Goal: Contribute content

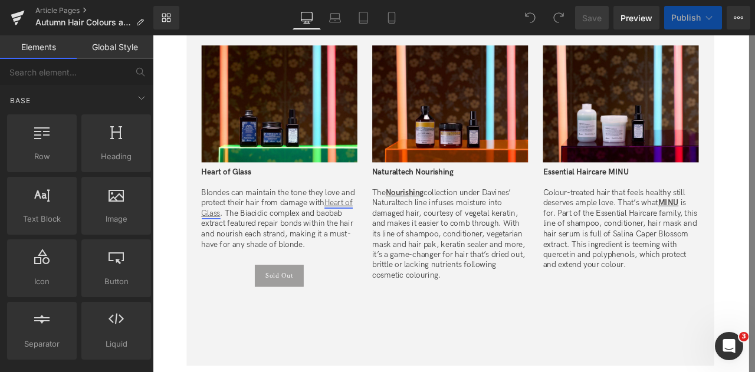
scroll to position [2626, 0]
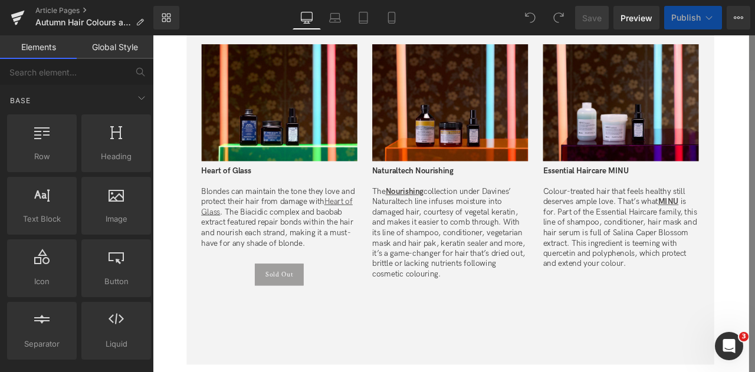
click at [283, 238] on div "Heart of Glass Blondes can maintain the tone they love and protect their hair f…" at bounding box center [303, 237] width 185 height 104
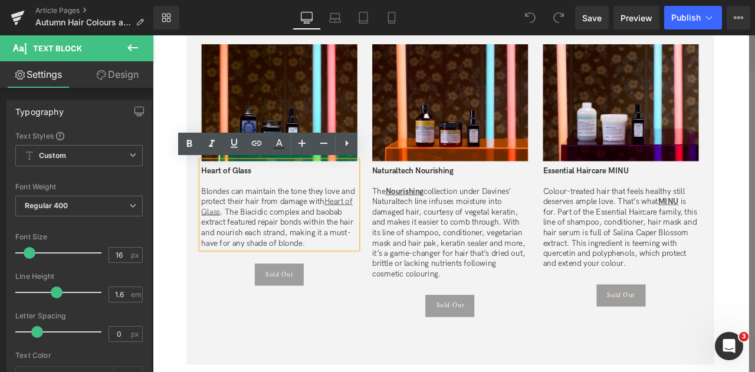
click at [358, 234] on p "Blondes can maintain the tone they love and protect their hair from damage with…" at bounding box center [303, 252] width 185 height 74
click at [349, 236] on p "Blondes can maintain the tone they love and protect their hair from damage with…" at bounding box center [303, 252] width 185 height 74
drag, startPoint x: 358, startPoint y: 234, endPoint x: 292, endPoint y: 241, distance: 67.1
click at [292, 241] on p "Blondes can maintain the tone they love and protect their hair from damage with…" at bounding box center [303, 252] width 185 height 74
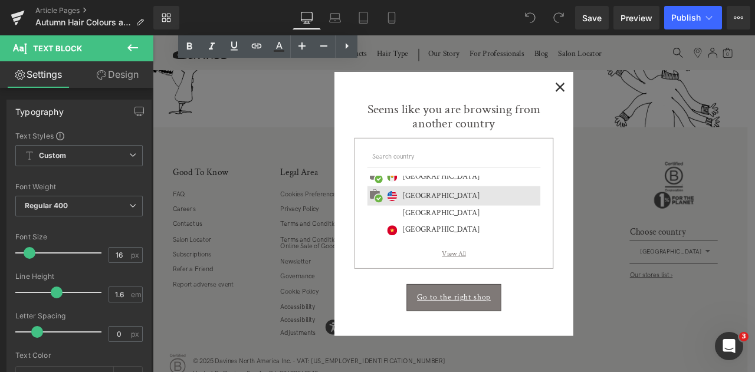
scroll to position [4420, 0]
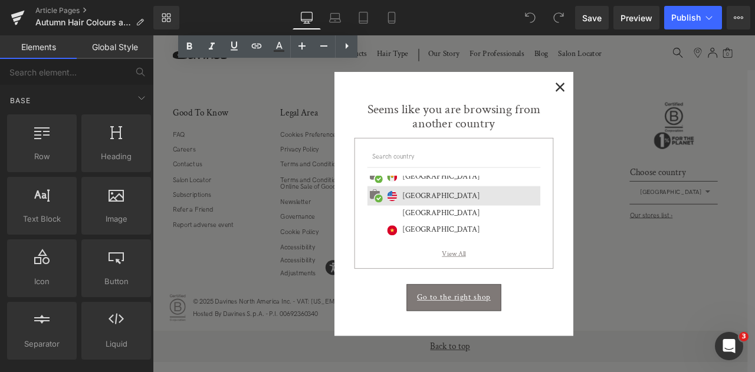
click at [631, 105] on div "Seems like you are browsing from another country International website [GEOGRAP…" at bounding box center [509, 212] width 283 height 218
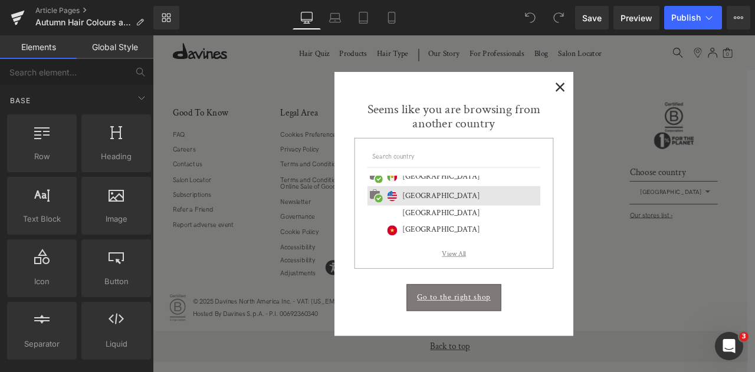
click at [631, 101] on span "×" at bounding box center [636, 95] width 12 height 15
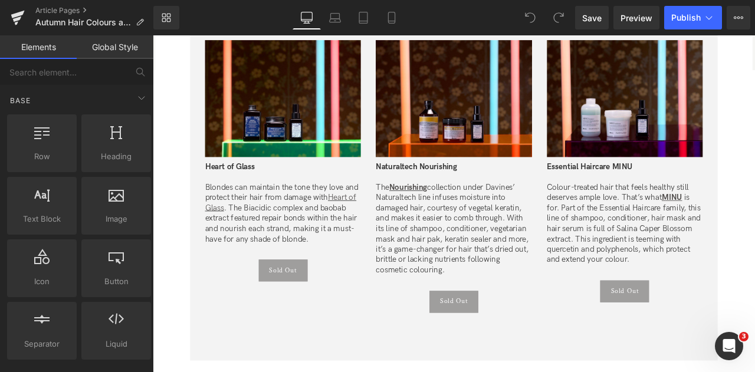
scroll to position [2594, 0]
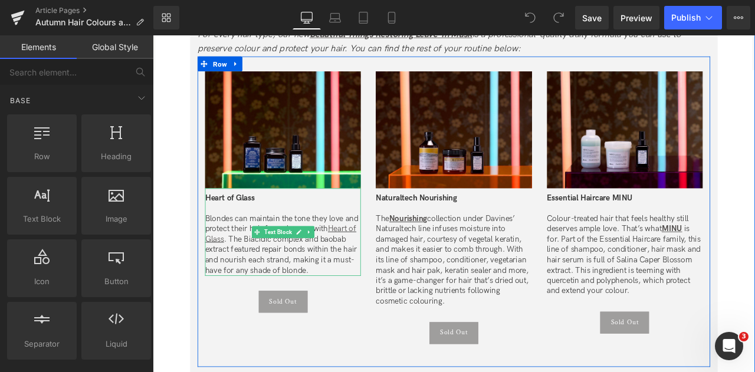
click at [309, 285] on p "Blondes can maintain the tone they love and protect their hair from damage with…" at bounding box center [307, 284] width 185 height 74
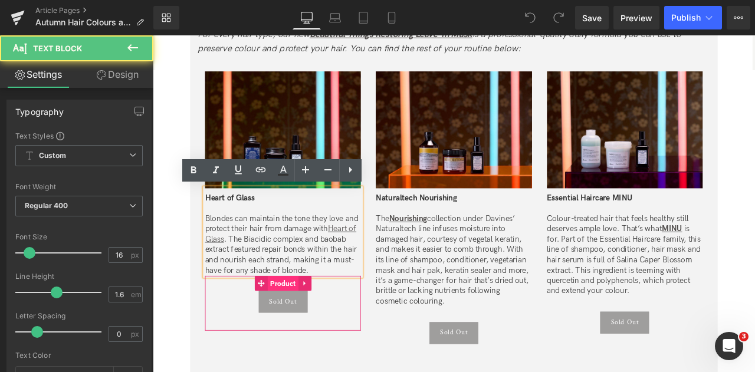
click at [300, 329] on span "Product" at bounding box center [307, 329] width 37 height 18
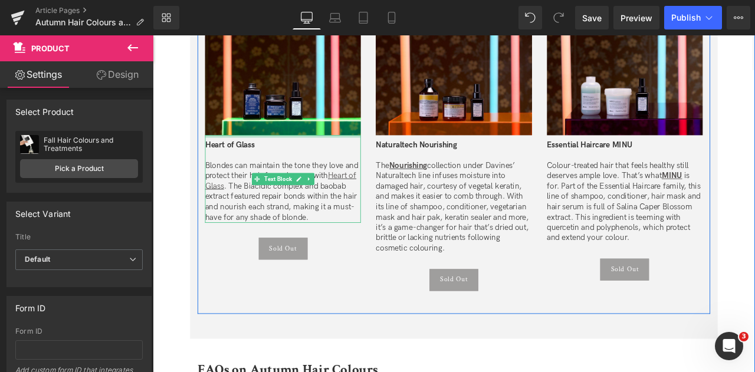
scroll to position [2657, 0]
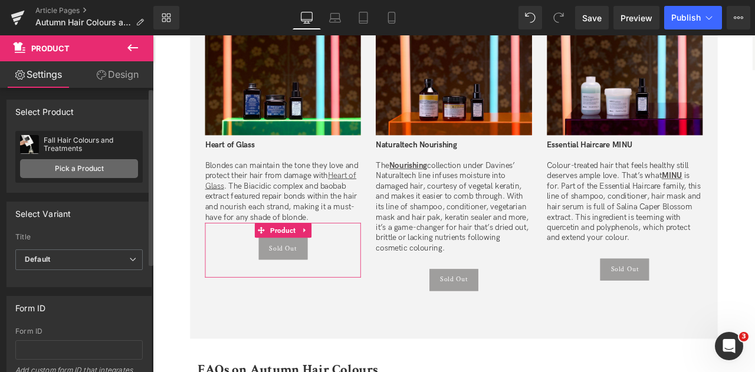
click at [118, 169] on link "Pick a Product" at bounding box center [79, 168] width 118 height 19
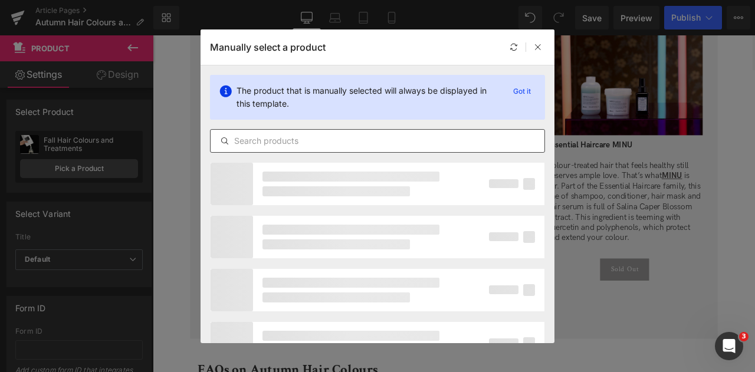
click at [292, 145] on input "text" at bounding box center [378, 141] width 334 height 14
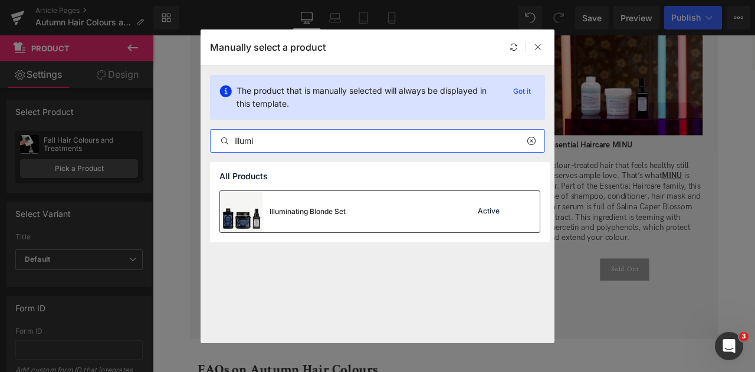
type input "illumi"
click at [371, 225] on div "Illuminating Blonde Set Active" at bounding box center [380, 211] width 320 height 41
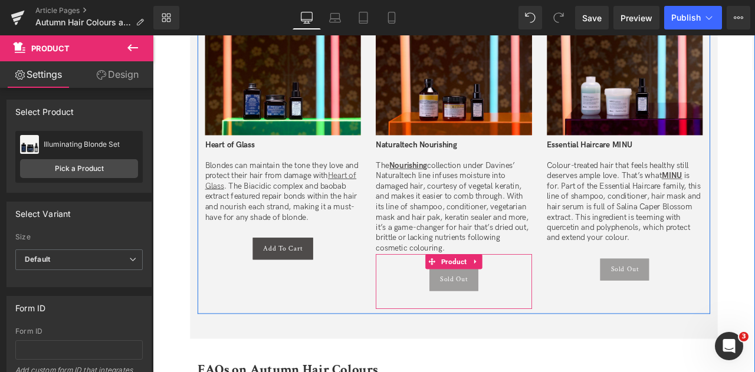
click at [509, 307] on span "Product" at bounding box center [510, 304] width 37 height 18
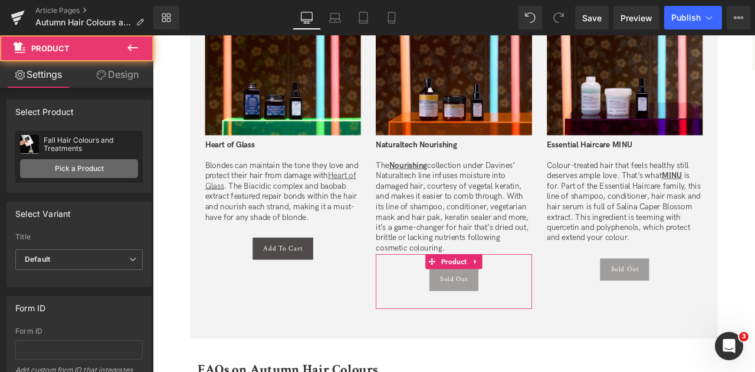
click at [110, 173] on link "Pick a Product" at bounding box center [79, 168] width 118 height 19
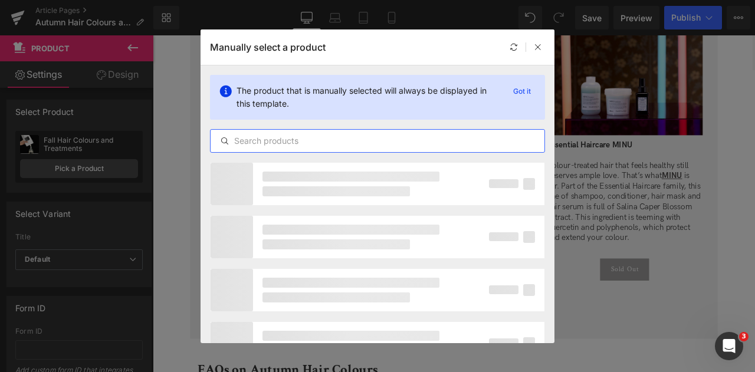
click at [335, 142] on input "text" at bounding box center [378, 141] width 334 height 14
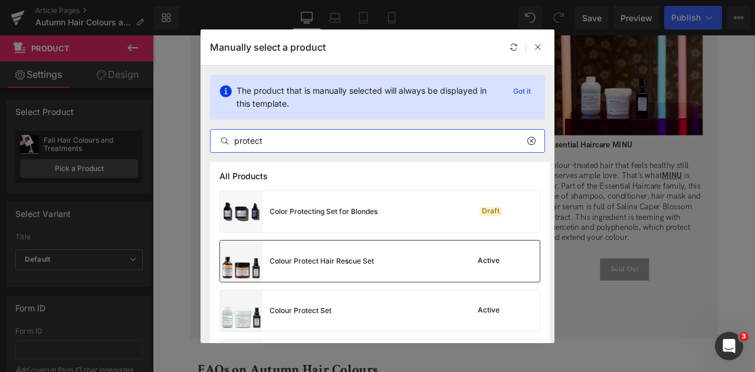
type input "protect"
click at [365, 251] on div "Colour Protect Hair Rescue Set" at bounding box center [297, 261] width 154 height 41
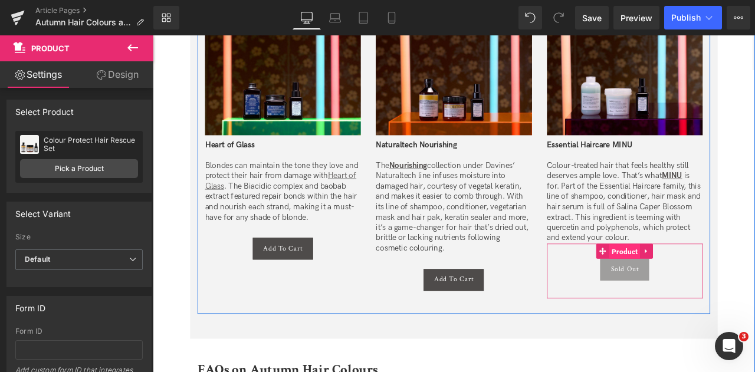
click at [708, 294] on span "Product" at bounding box center [712, 292] width 37 height 18
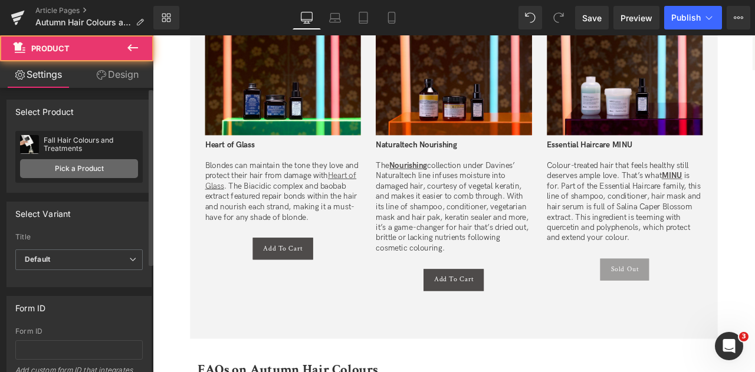
click at [89, 176] on link "Pick a Product" at bounding box center [79, 168] width 118 height 19
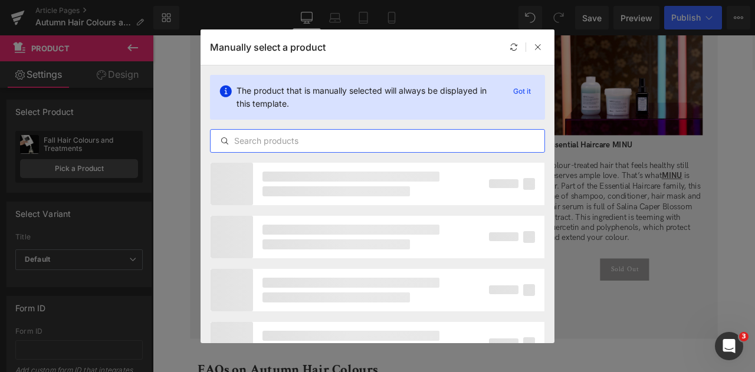
click at [292, 141] on input "text" at bounding box center [378, 141] width 334 height 14
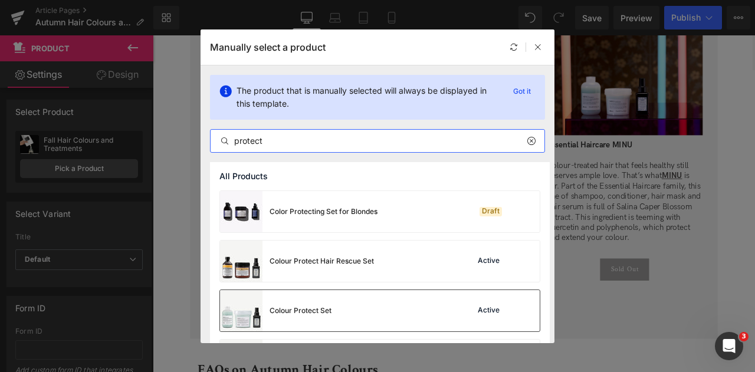
type input "protect"
click at [328, 304] on div "Colour Protect Set" at bounding box center [276, 310] width 112 height 41
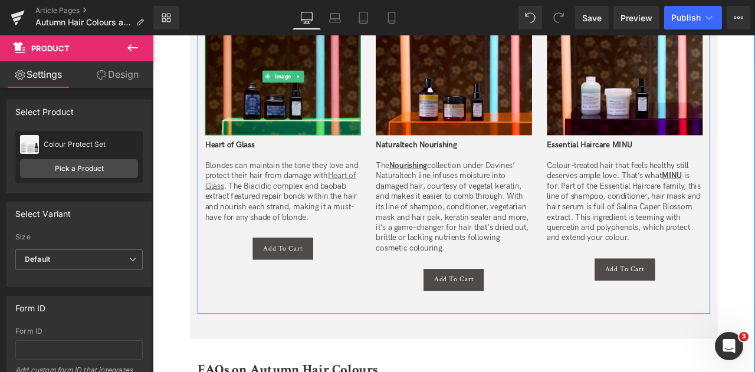
scroll to position [2608, 0]
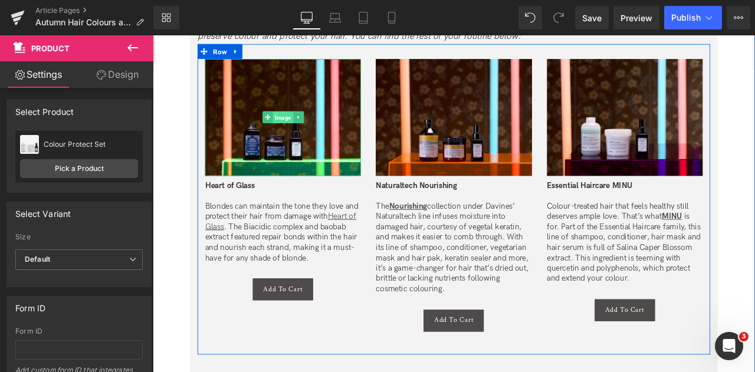
click at [306, 128] on span "Image" at bounding box center [307, 133] width 24 height 14
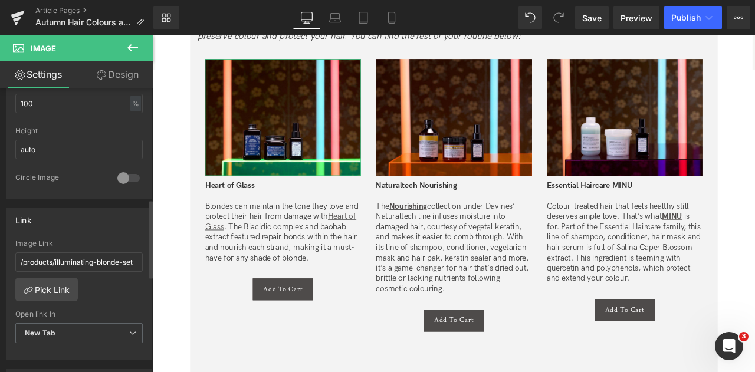
scroll to position [404, 0]
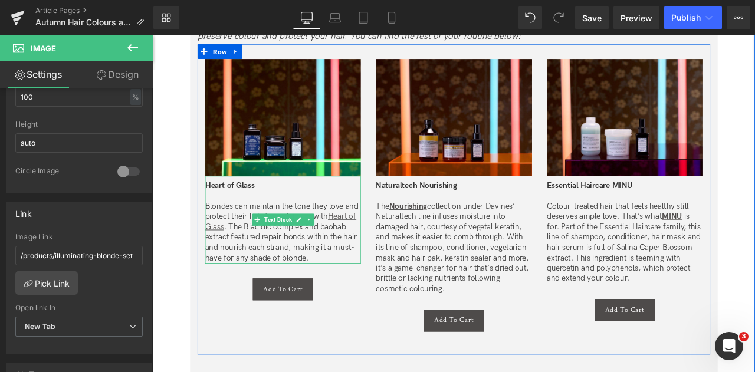
click at [311, 274] on p "Blondes can maintain the tone they love and protect their hair from damage with…" at bounding box center [307, 270] width 185 height 74
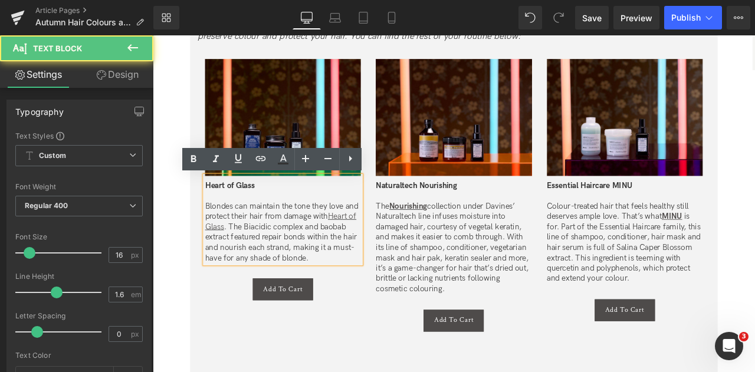
click at [362, 253] on p "Blondes can maintain the tone they love and protect their hair from damage with…" at bounding box center [307, 270] width 185 height 74
click at [247, 263] on link "Heart of Glass" at bounding box center [304, 257] width 179 height 24
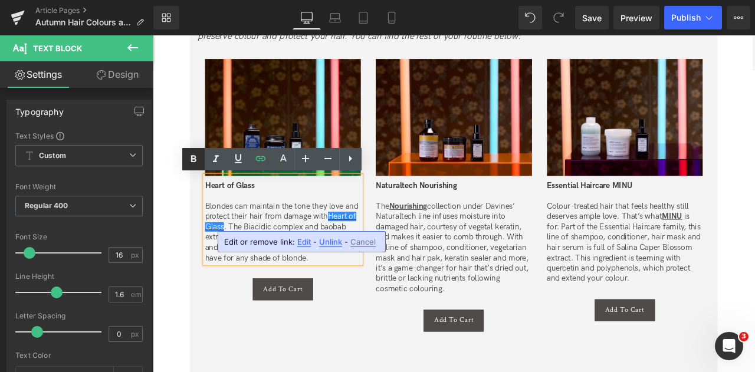
click at [194, 158] on icon at bounding box center [193, 159] width 14 height 14
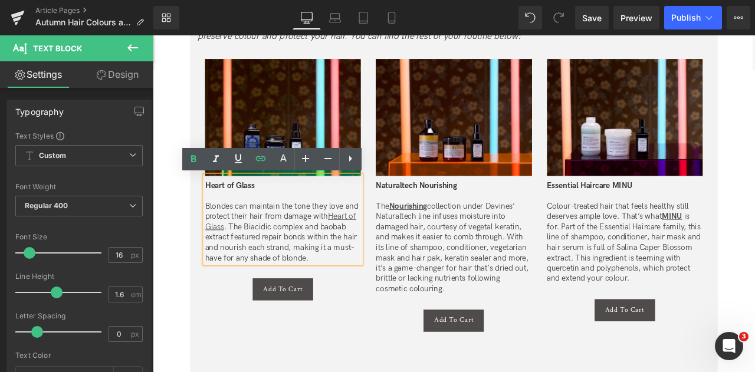
click at [358, 250] on p "Blondes can maintain the tone they love and protect their hair from damage with…" at bounding box center [307, 270] width 185 height 74
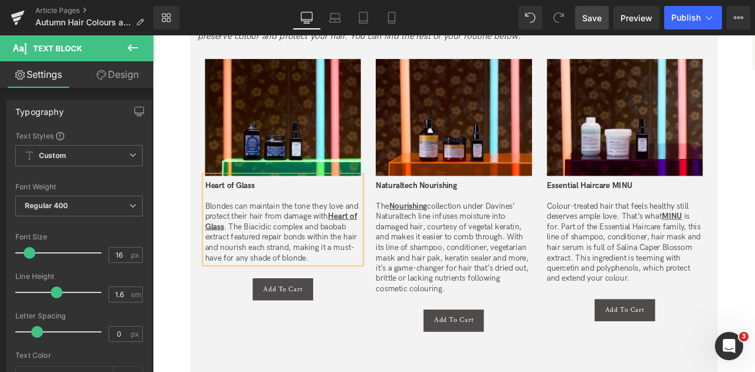
click at [595, 18] on span "Save" at bounding box center [591, 18] width 19 height 12
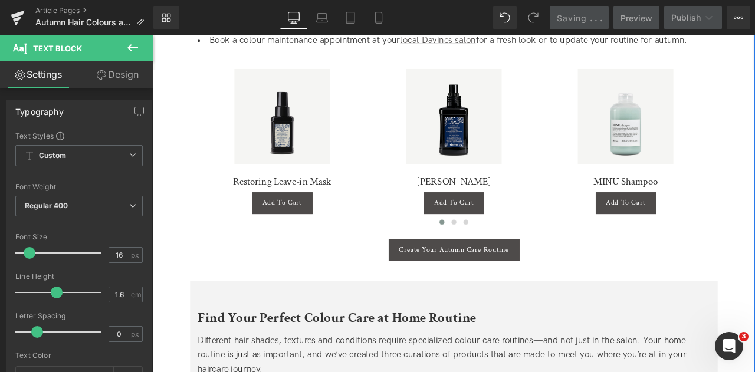
scroll to position [2163, 0]
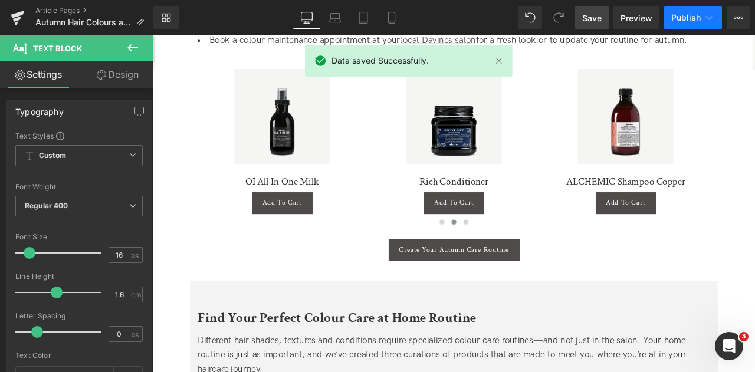
click at [688, 22] on span "Publish" at bounding box center [687, 17] width 30 height 9
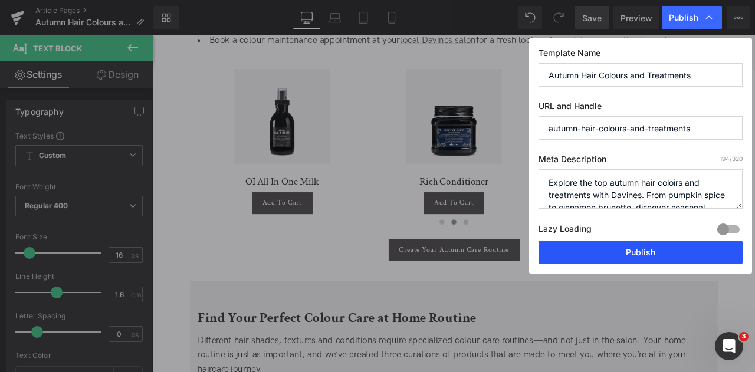
click at [566, 244] on button "Publish" at bounding box center [641, 253] width 204 height 24
